Goal: Task Accomplishment & Management: Use online tool/utility

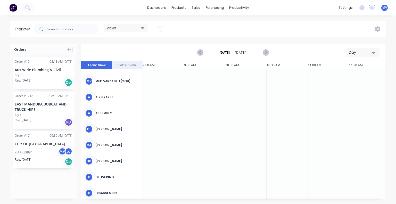
click at [302, 23] on div "Views Save new view None (Default) edit Show/Hide users Show/Hide orders Filter…" at bounding box center [209, 28] width 353 height 15
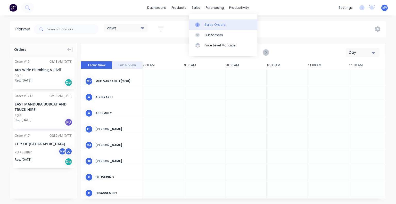
click at [214, 25] on div "Sales Orders" at bounding box center [214, 24] width 21 height 5
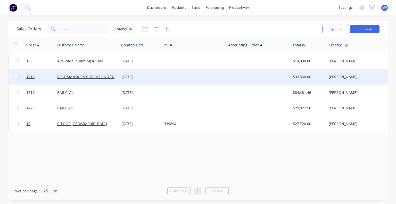
click at [83, 79] on div "EAST MANDURA BOBCAT AND TRUCK HIRE" at bounding box center [85, 76] width 57 height 5
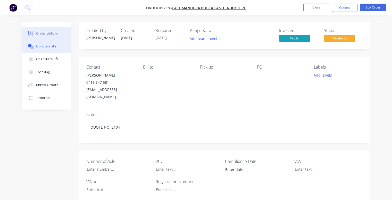
click at [47, 49] on button "Collaborate" at bounding box center [46, 46] width 49 height 13
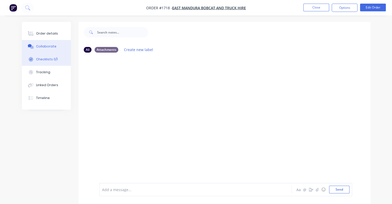
click at [45, 59] on div "Checklists 0/1" at bounding box center [47, 59] width 22 height 5
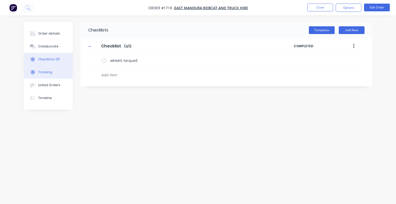
click at [43, 72] on div "Tracking" at bounding box center [45, 72] width 14 height 5
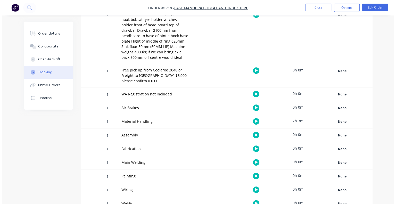
scroll to position [282, 0]
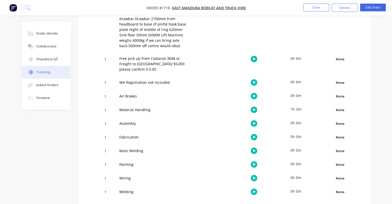
click at [254, 150] on icon "button" at bounding box center [254, 150] width 3 height 3
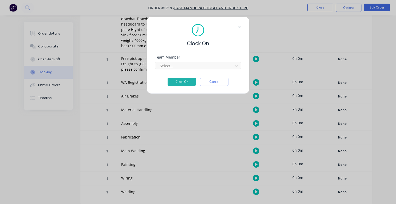
click at [175, 69] on div at bounding box center [194, 66] width 71 height 6
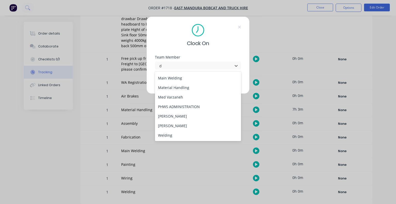
scroll to position [53, 0]
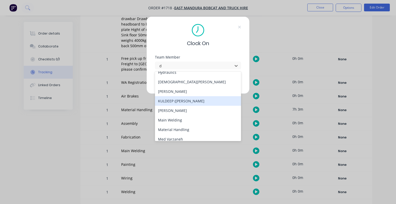
type input "de"
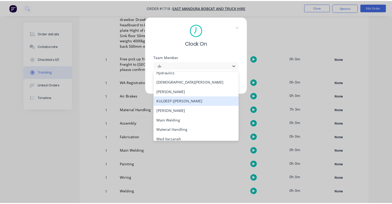
scroll to position [0, 0]
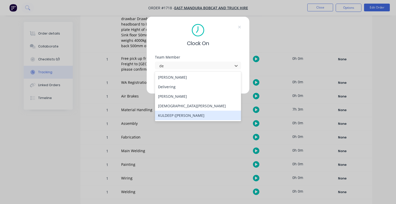
click at [172, 116] on div "KULDEEP ([PERSON_NAME]" at bounding box center [198, 116] width 86 height 10
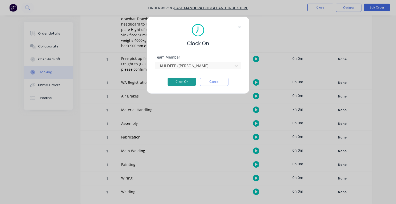
click at [184, 81] on button "Clock On" at bounding box center [182, 82] width 28 height 8
